Goal: Task Accomplishment & Management: Manage account settings

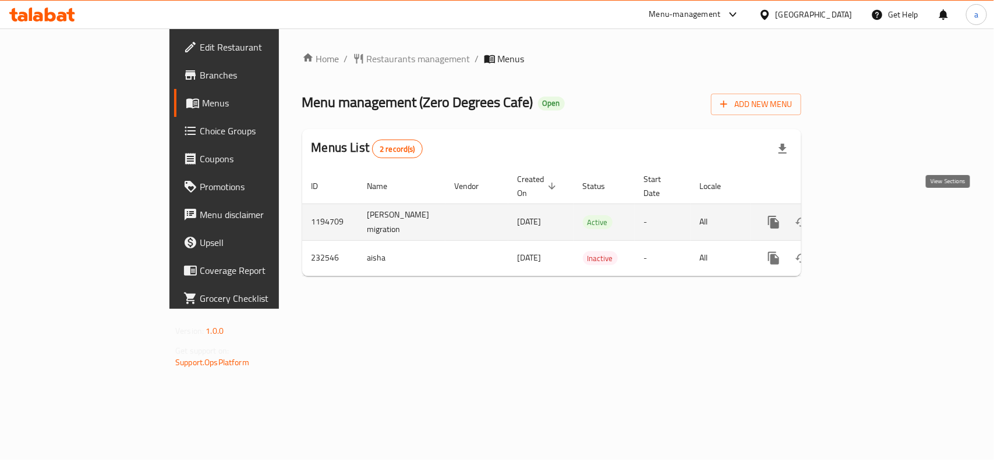
click at [864, 215] on icon "enhanced table" at bounding box center [857, 222] width 14 height 14
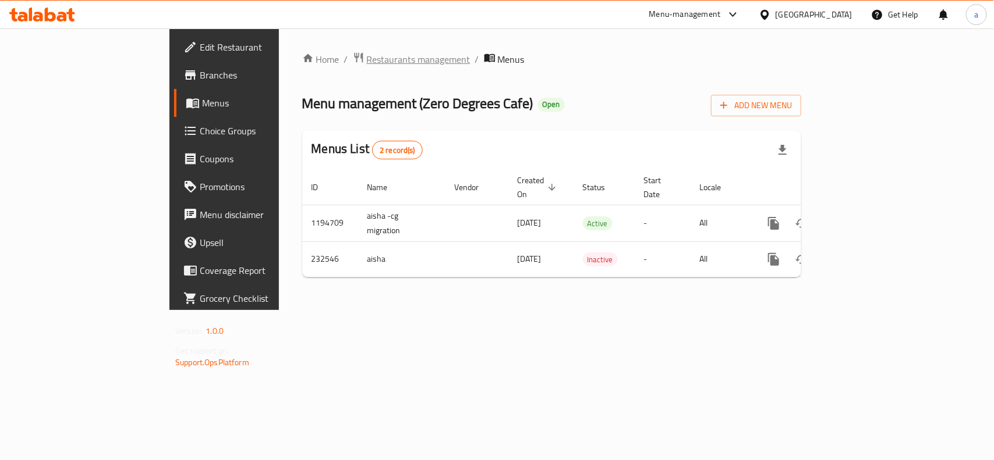
click at [367, 61] on span "Restaurants management" at bounding box center [419, 59] width 104 height 14
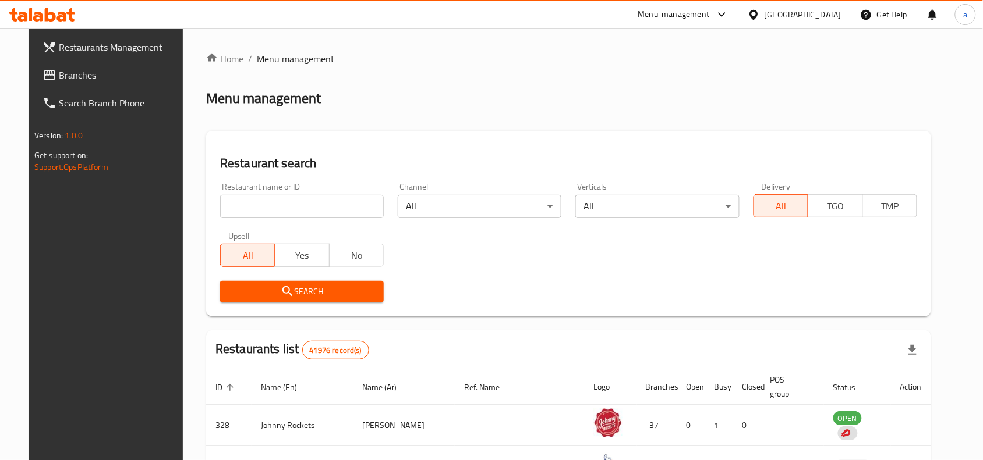
click at [292, 205] on input "search" at bounding box center [302, 206] width 164 height 23
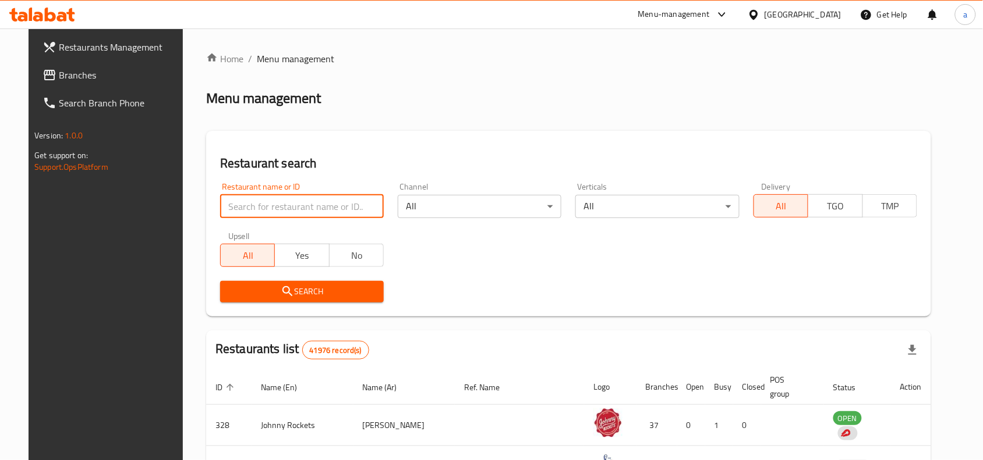
paste input "626228"
type input "626228"
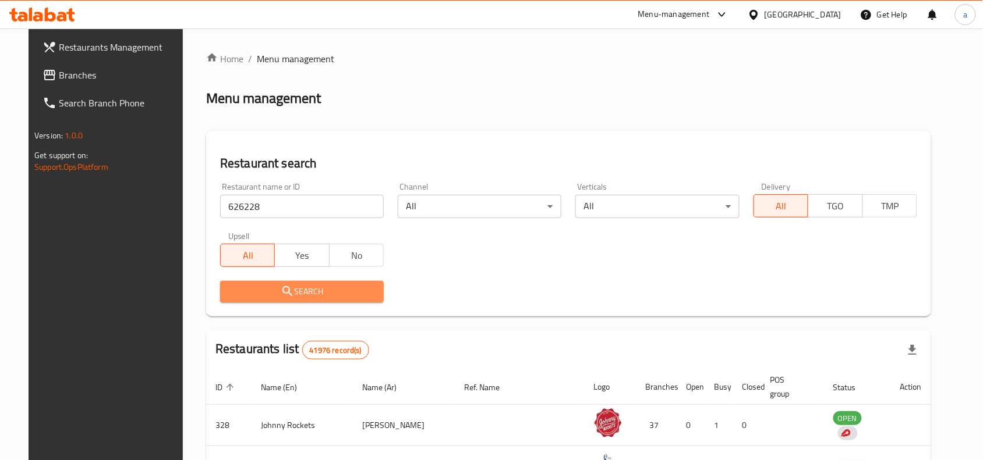
click at [324, 285] on span "Search" at bounding box center [301, 292] width 145 height 15
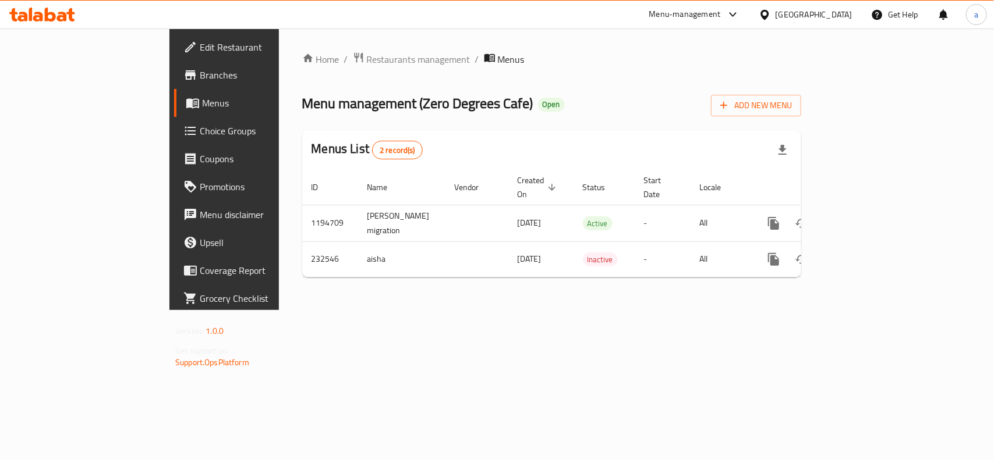
click at [200, 47] on span "Edit Restaurant" at bounding box center [263, 47] width 126 height 14
